Goal: Task Accomplishment & Management: Use online tool/utility

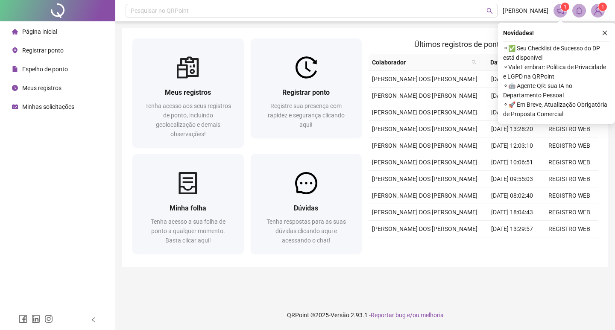
click at [60, 48] on span "Registrar ponto" at bounding box center [42, 50] width 41 height 7
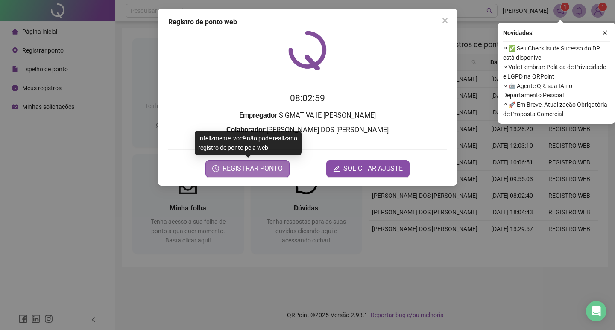
click at [266, 171] on span "REGISTRAR PONTO" at bounding box center [253, 169] width 60 height 10
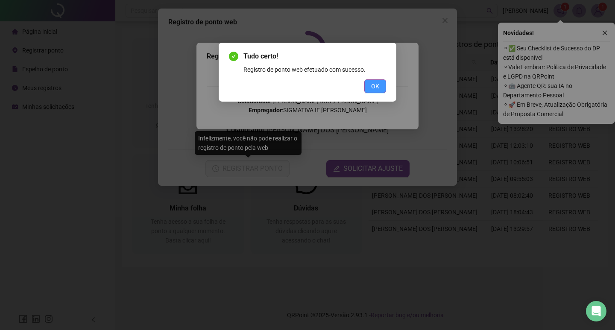
click at [379, 89] on span "OK" at bounding box center [375, 86] width 8 height 9
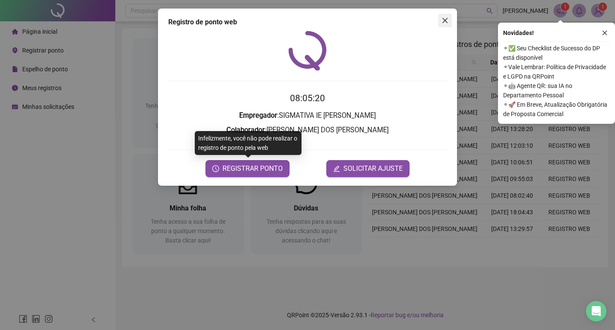
click at [446, 26] on button "Close" at bounding box center [445, 21] width 14 height 14
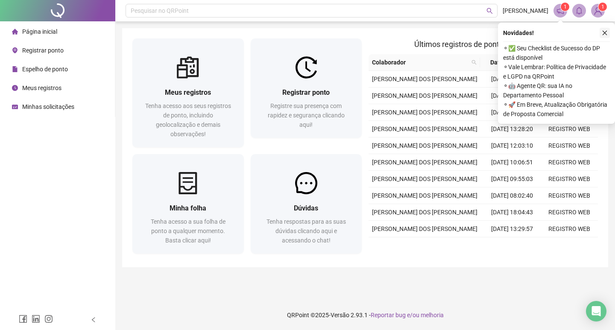
click at [606, 29] on button "button" at bounding box center [605, 33] width 10 height 10
